Goal: Find specific page/section: Find specific page/section

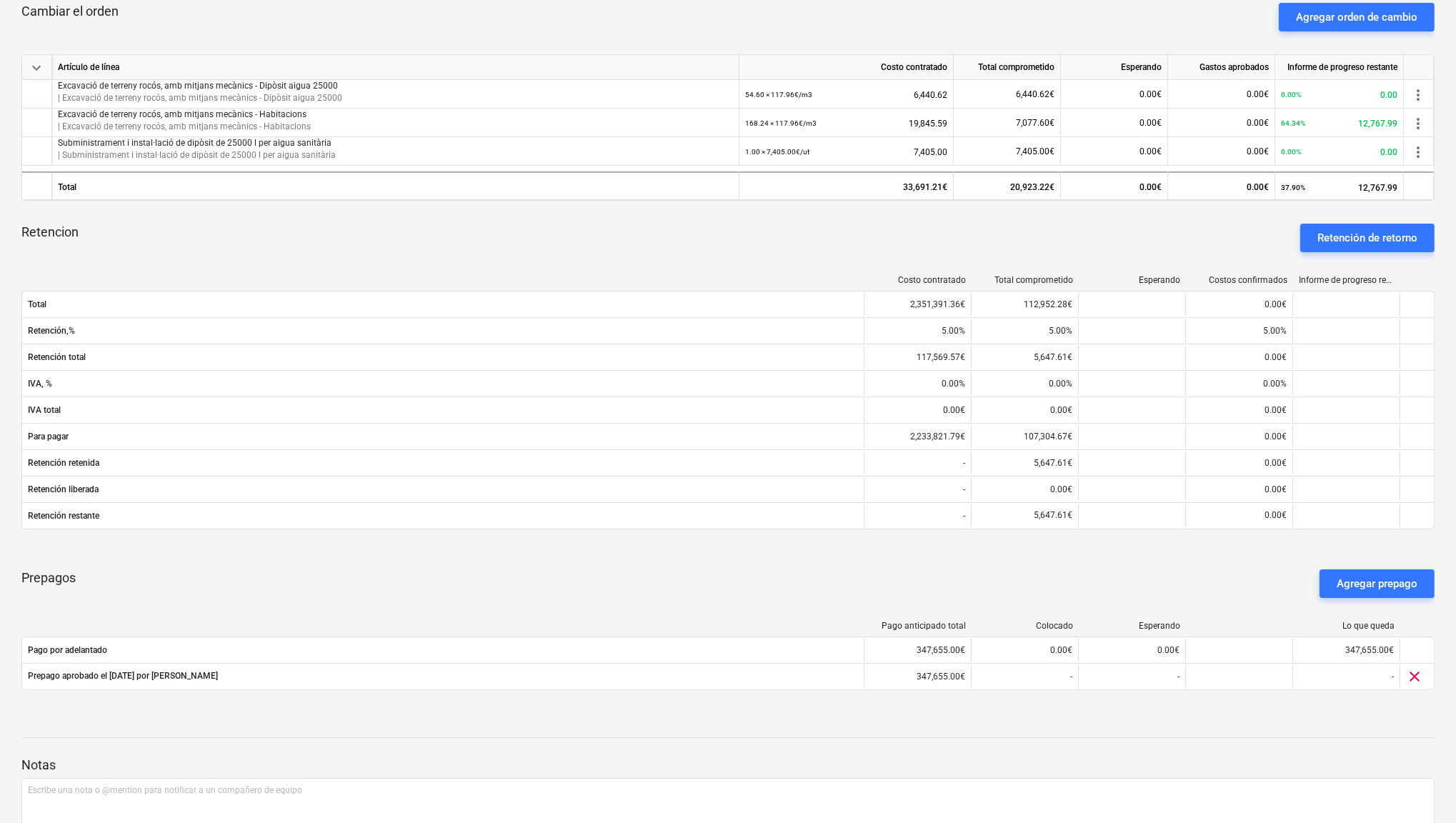
scroll to position [777, 0]
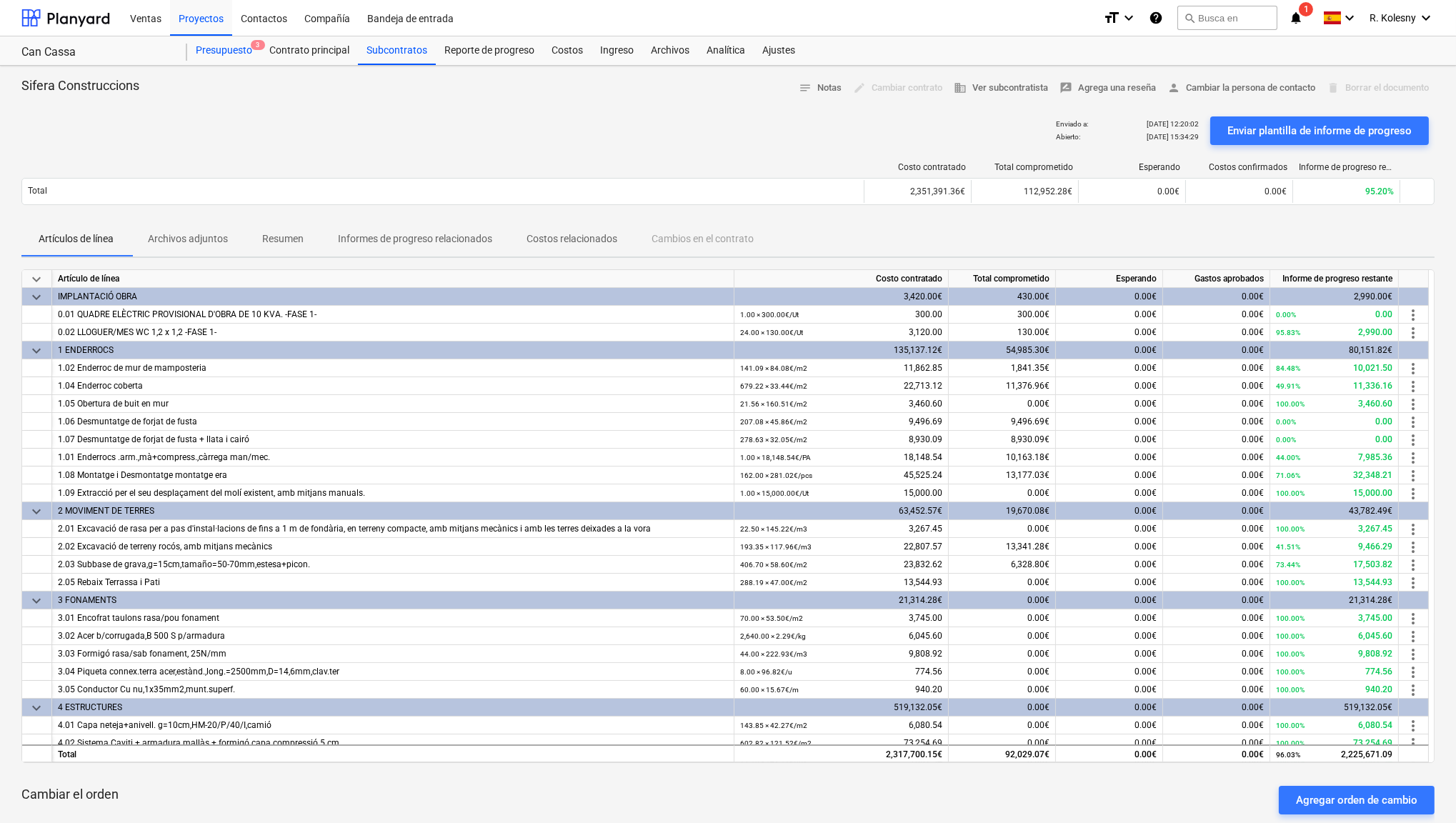
click at [236, 54] on div "Presupuesto 3" at bounding box center [224, 51] width 74 height 28
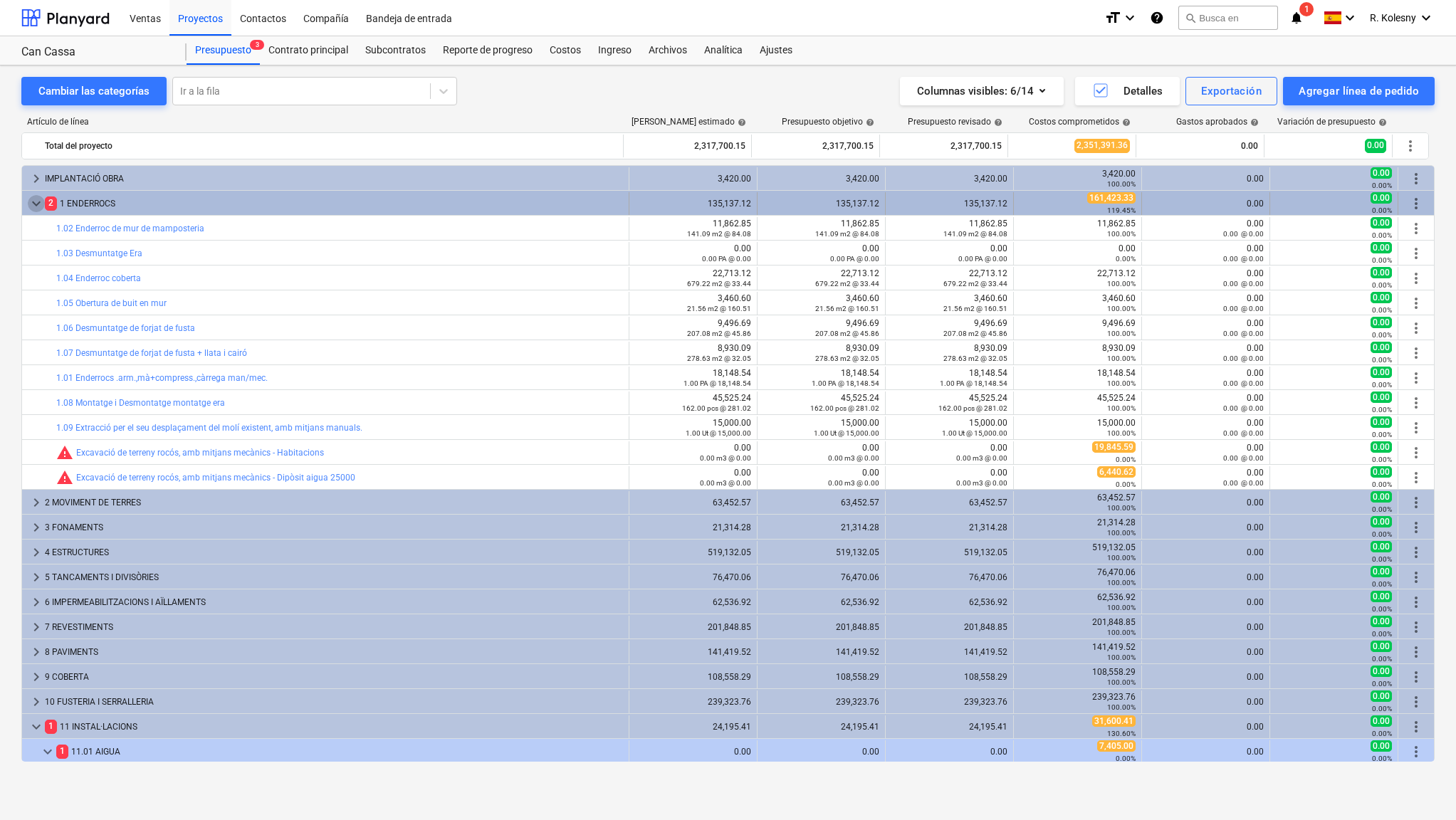
click at [37, 204] on span "keyboard_arrow_down" at bounding box center [36, 204] width 17 height 17
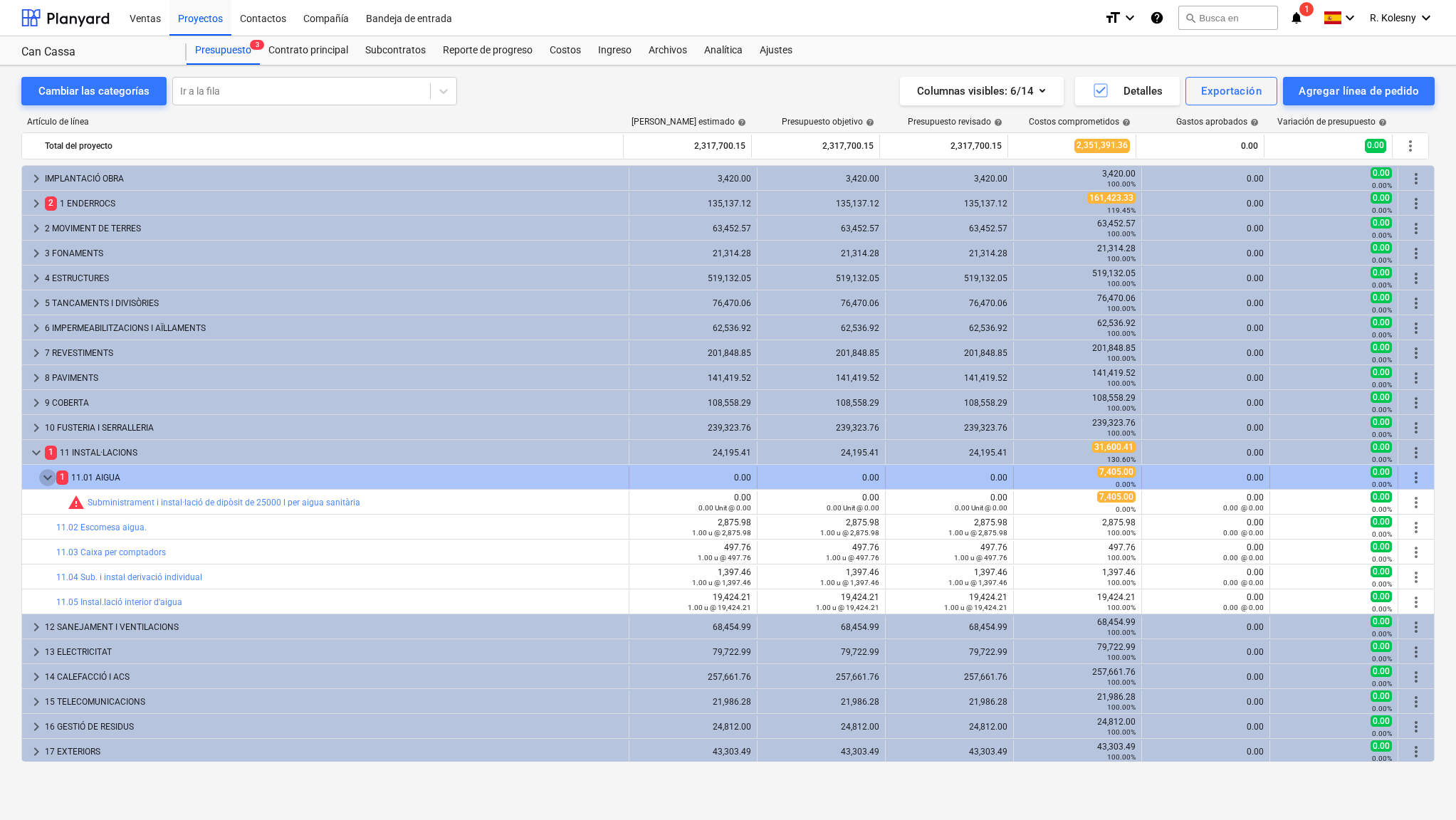
click at [39, 479] on span "keyboard_arrow_down" at bounding box center [48, 477] width 17 height 17
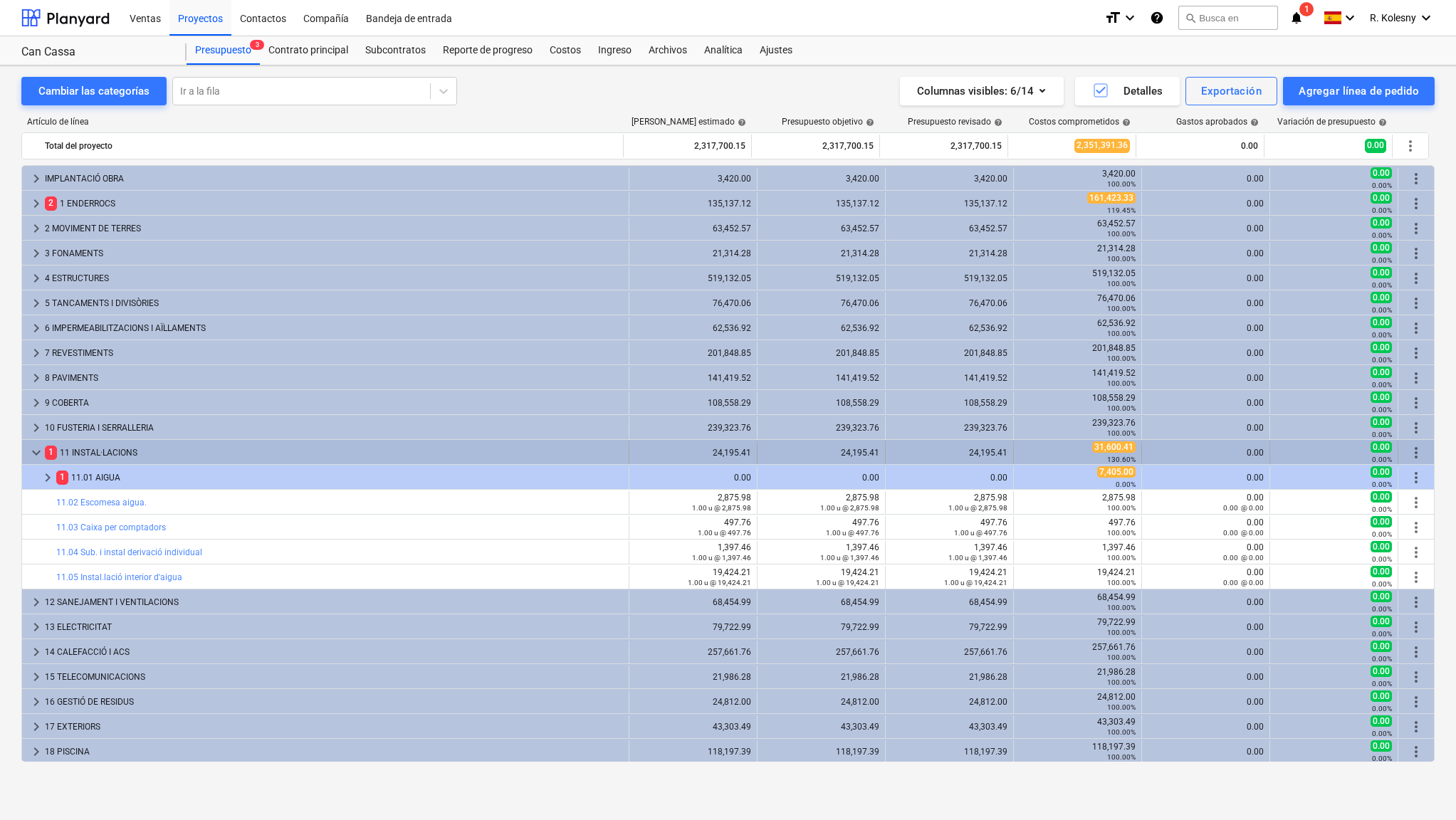
click at [35, 459] on span "keyboard_arrow_down" at bounding box center [36, 452] width 17 height 17
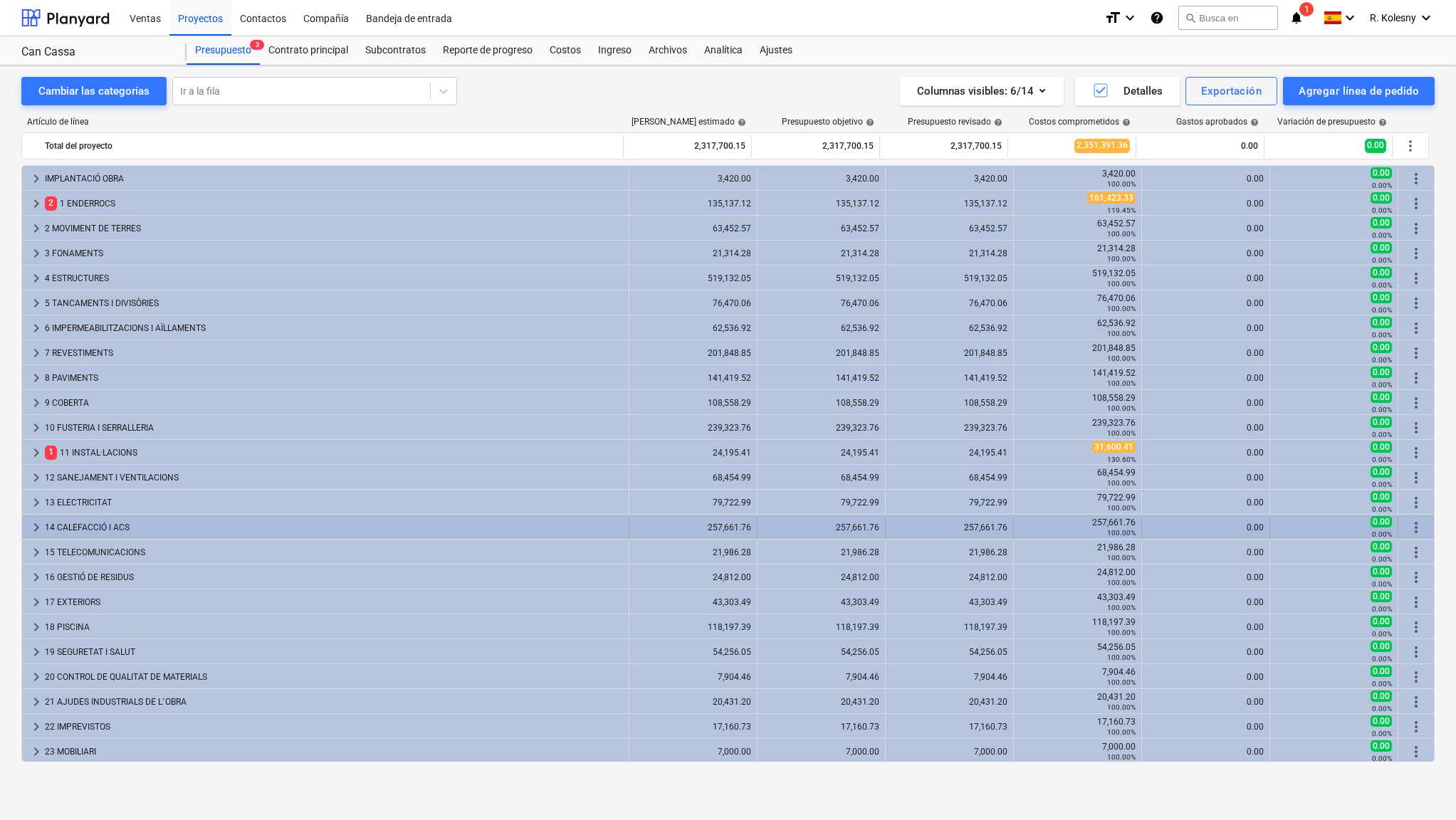
scroll to position [1, 0]
